Goal: Transaction & Acquisition: Purchase product/service

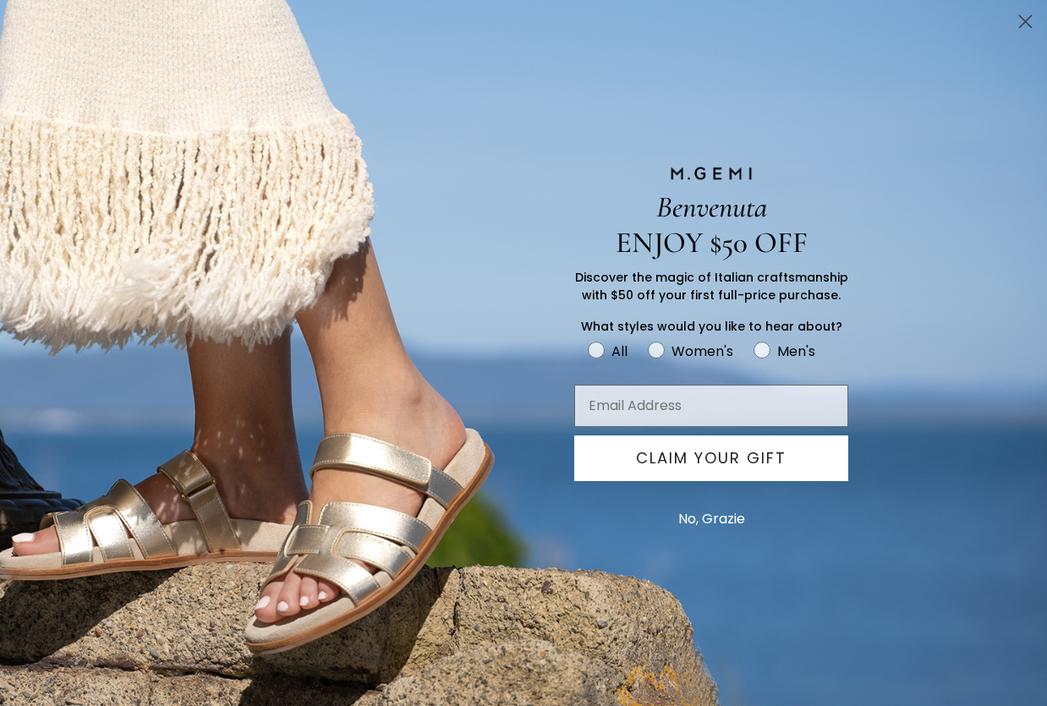
click at [75, 623] on div "Benvenuta ENJOY $50 OFF Discover the magic of Italian craftsmanship with $50 of…" at bounding box center [523, 353] width 1047 height 706
click at [703, 513] on button "No, Grazie" at bounding box center [712, 519] width 84 height 42
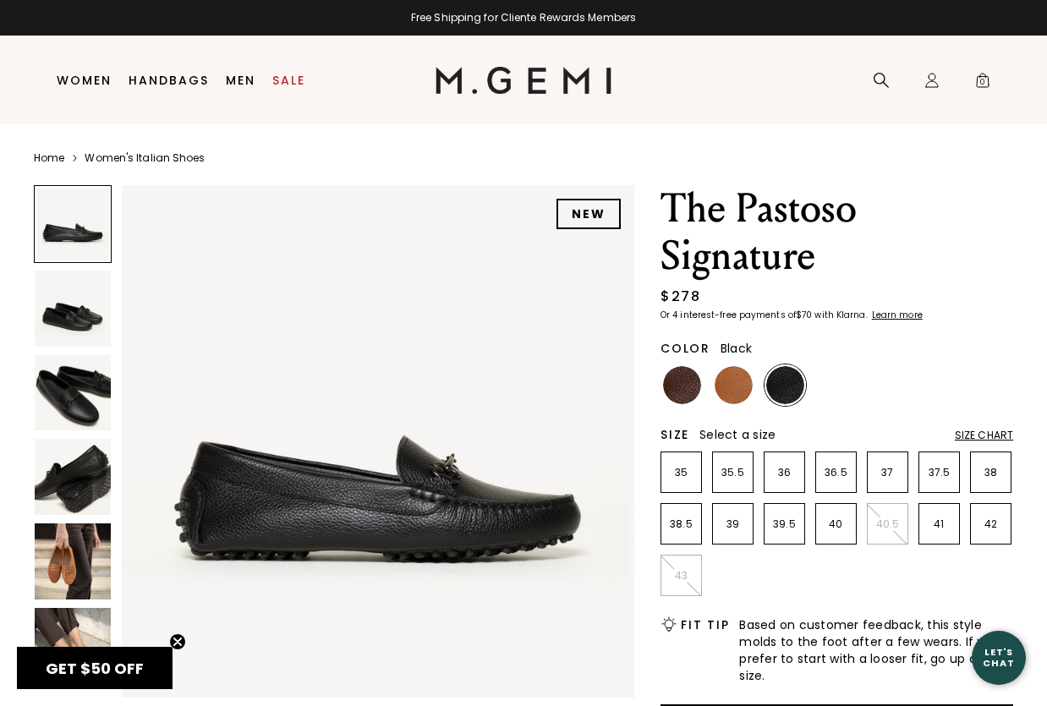
click at [86, 236] on div at bounding box center [73, 224] width 78 height 78
click at [77, 317] on img at bounding box center [73, 309] width 76 height 76
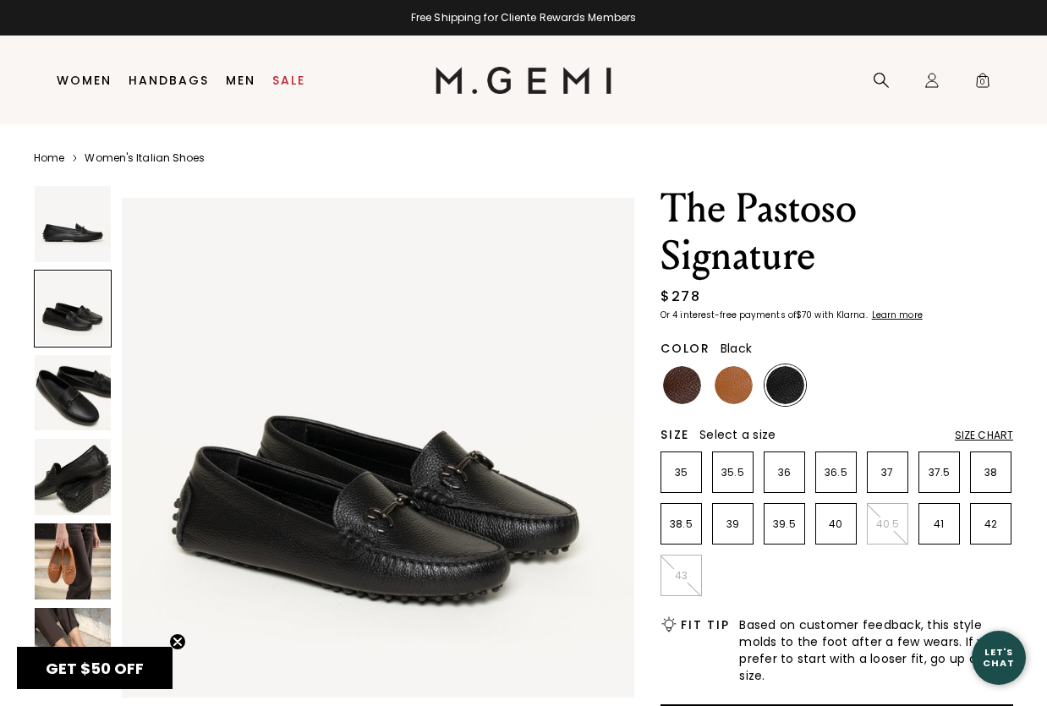
click at [66, 387] on img at bounding box center [73, 393] width 76 height 76
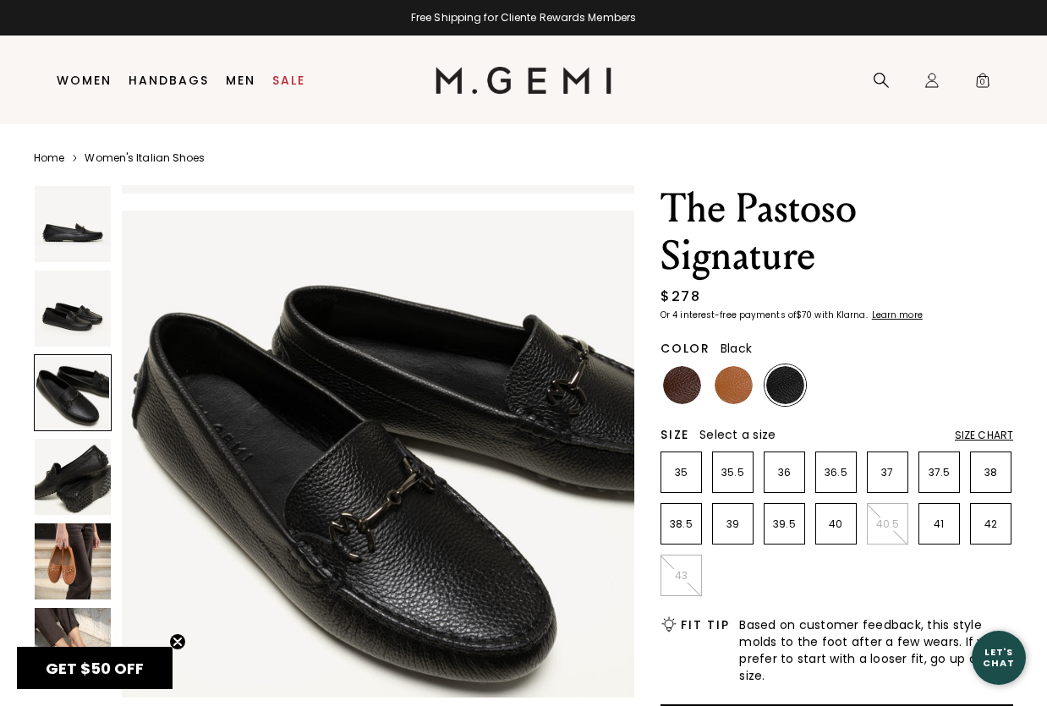
click at [61, 466] on img at bounding box center [73, 477] width 76 height 76
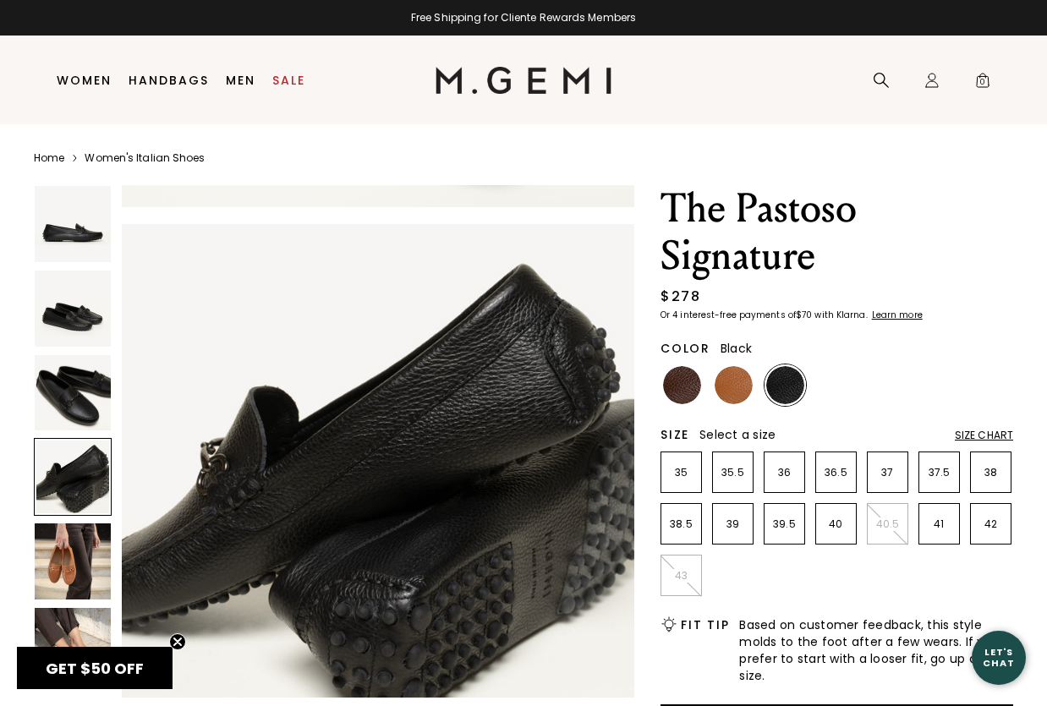
click at [56, 549] on img at bounding box center [73, 562] width 76 height 76
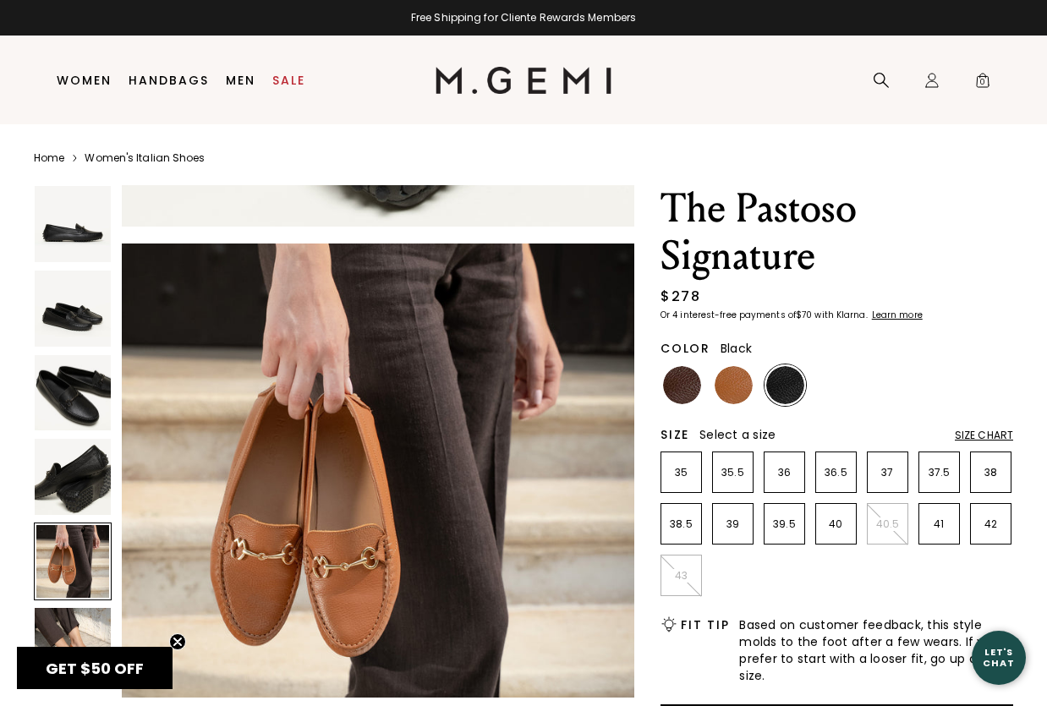
scroll to position [2066, 0]
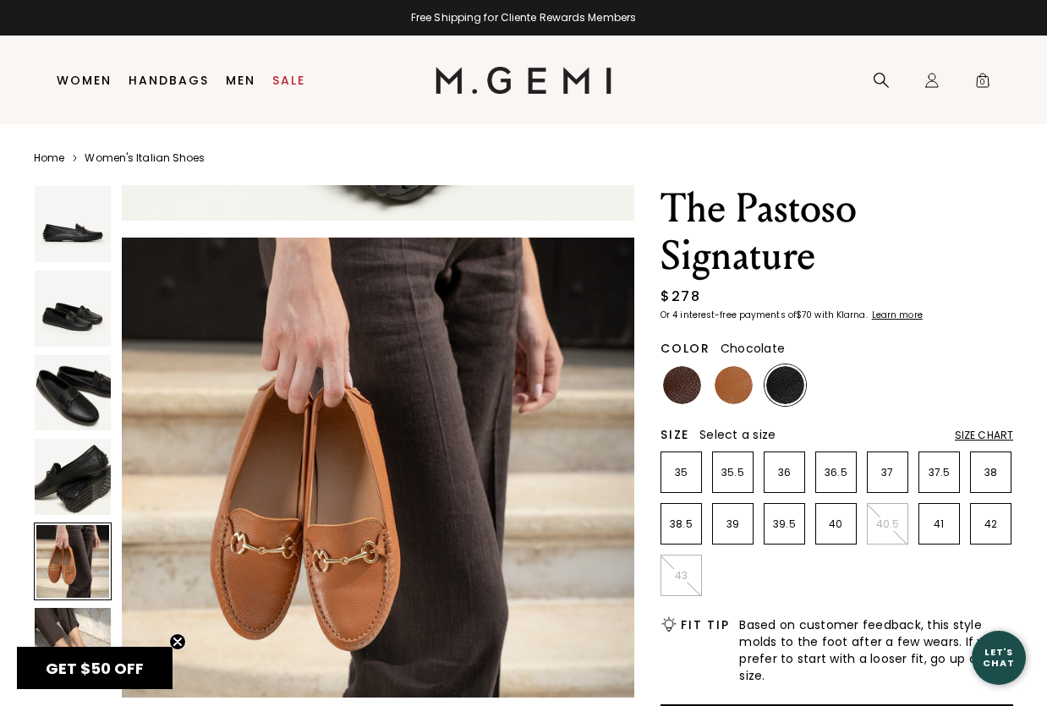
click at [677, 383] on img at bounding box center [682, 385] width 38 height 38
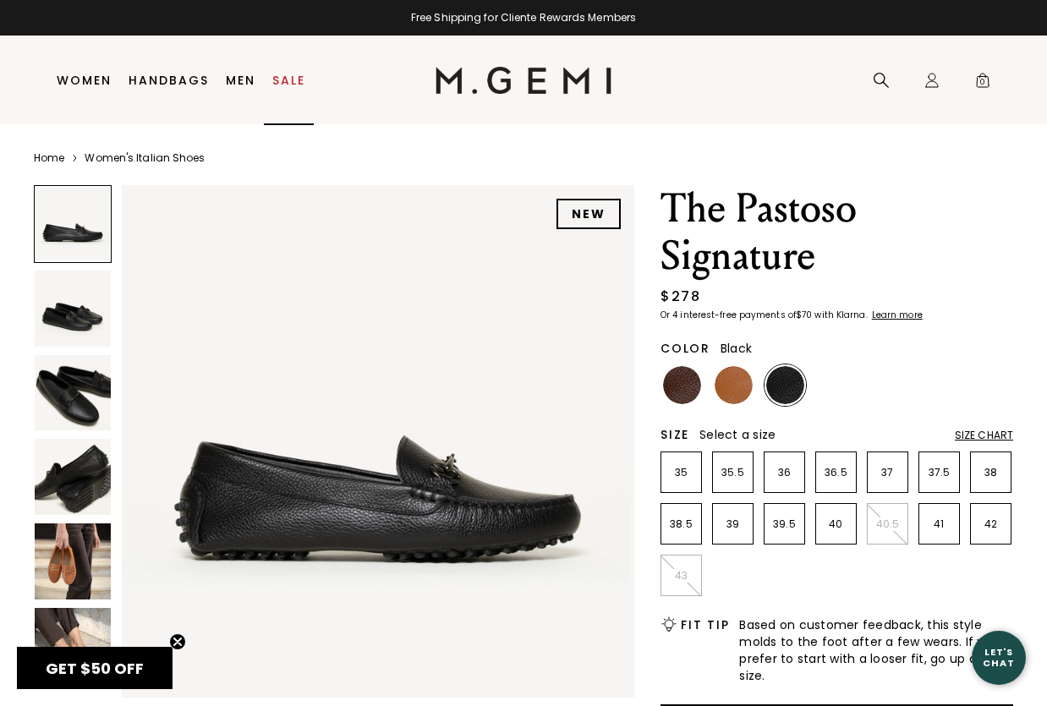
click at [288, 76] on link "Sale" at bounding box center [288, 81] width 33 height 14
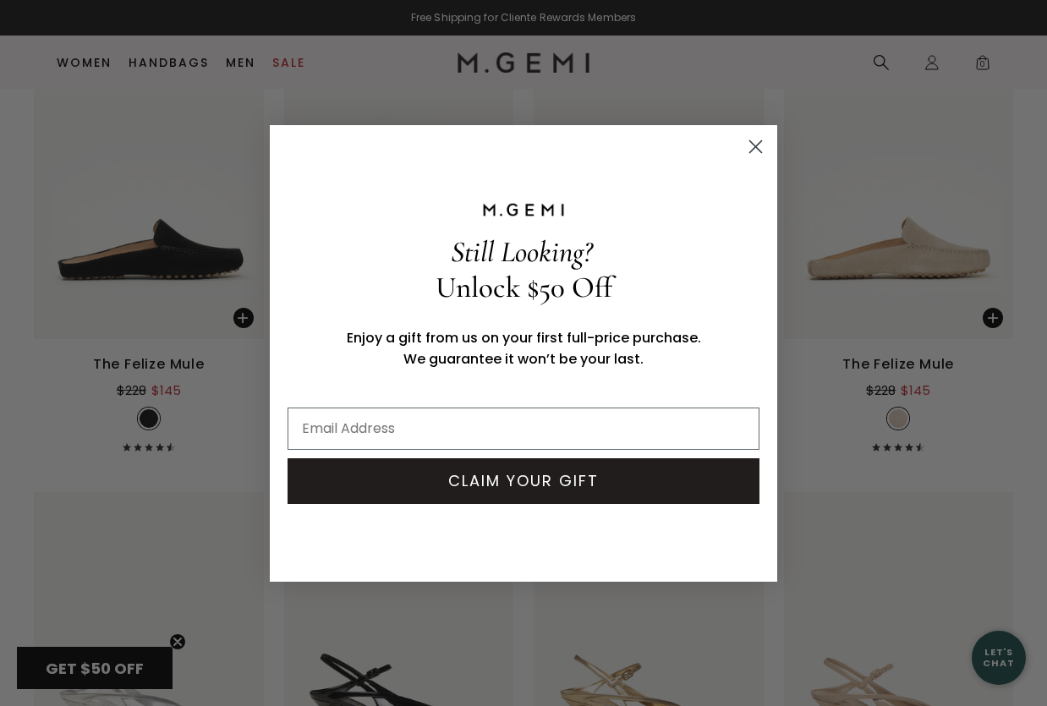
scroll to position [5308, 0]
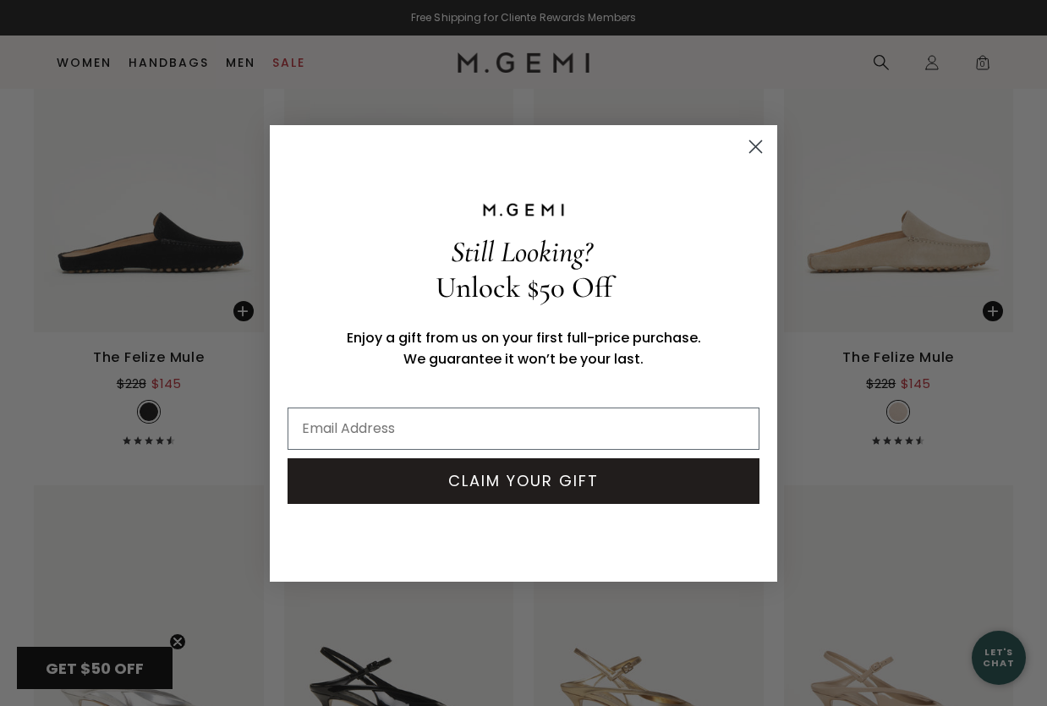
click at [754, 141] on circle "Close dialog" at bounding box center [756, 146] width 28 height 28
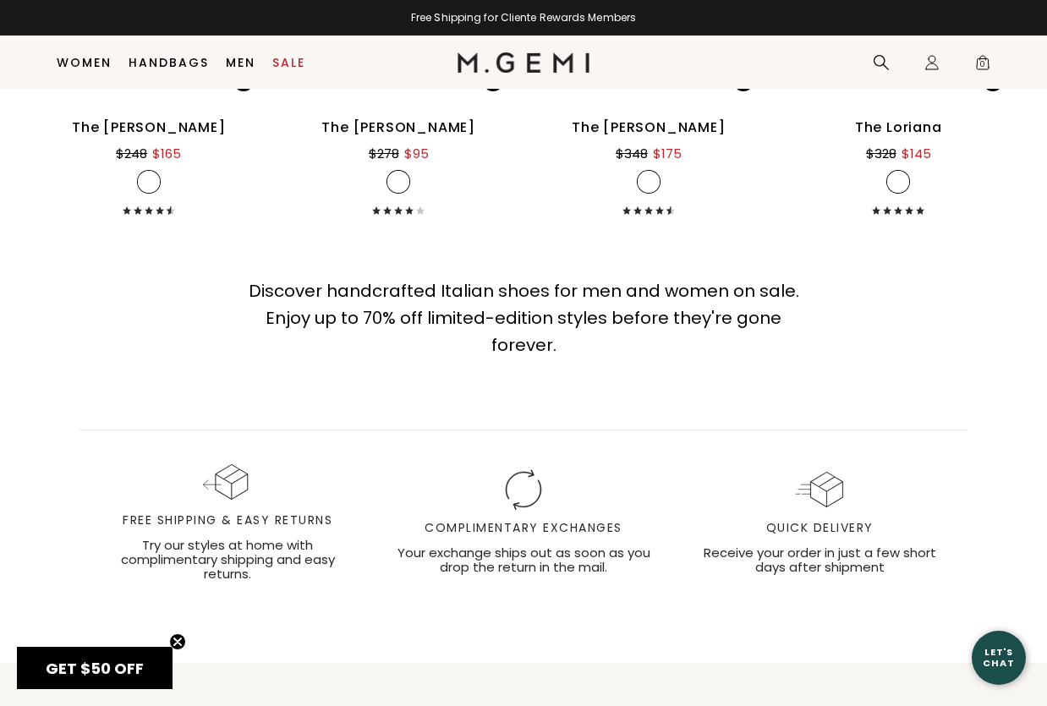
scroll to position [14735, 0]
